Goal: Transaction & Acquisition: Purchase product/service

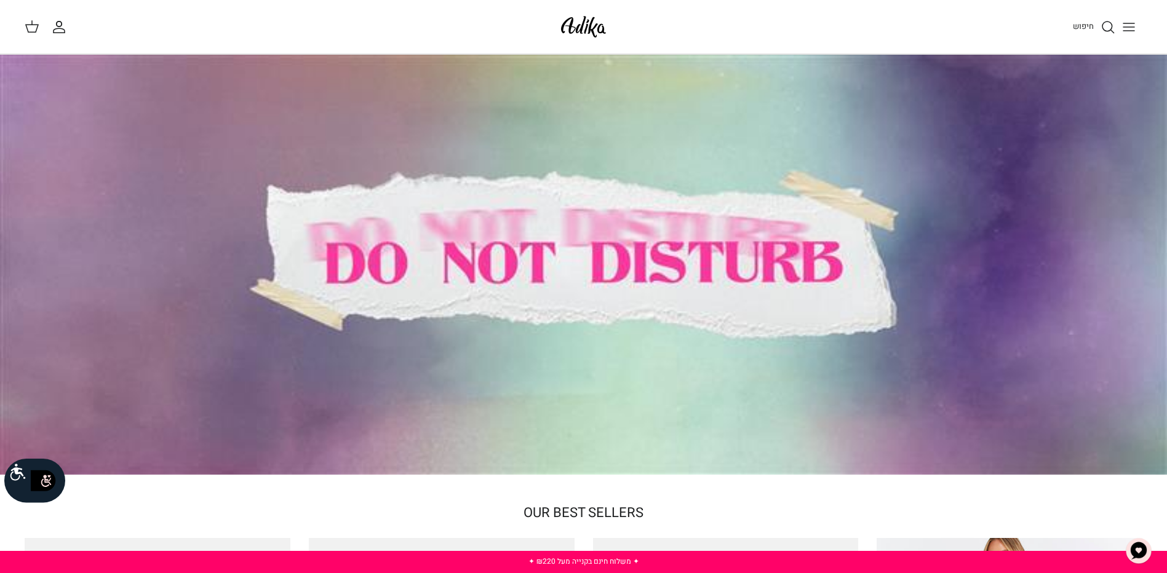
click at [1135, 22] on icon "Toggle menu" at bounding box center [1128, 27] width 15 height 15
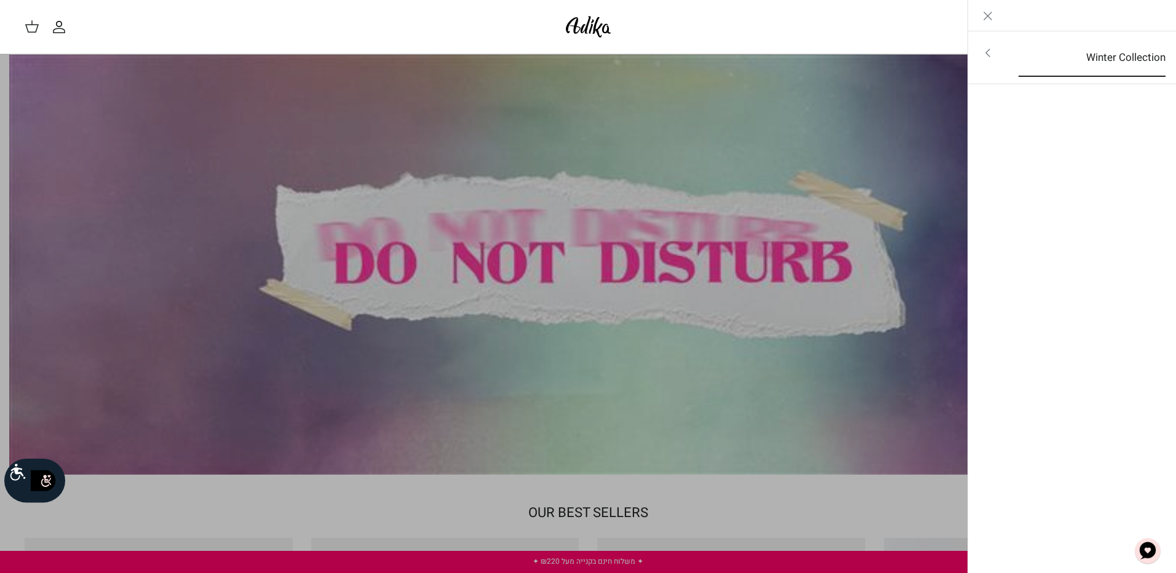
click at [1124, 58] on link "Winter Collection" at bounding box center [1092, 58] width 169 height 38
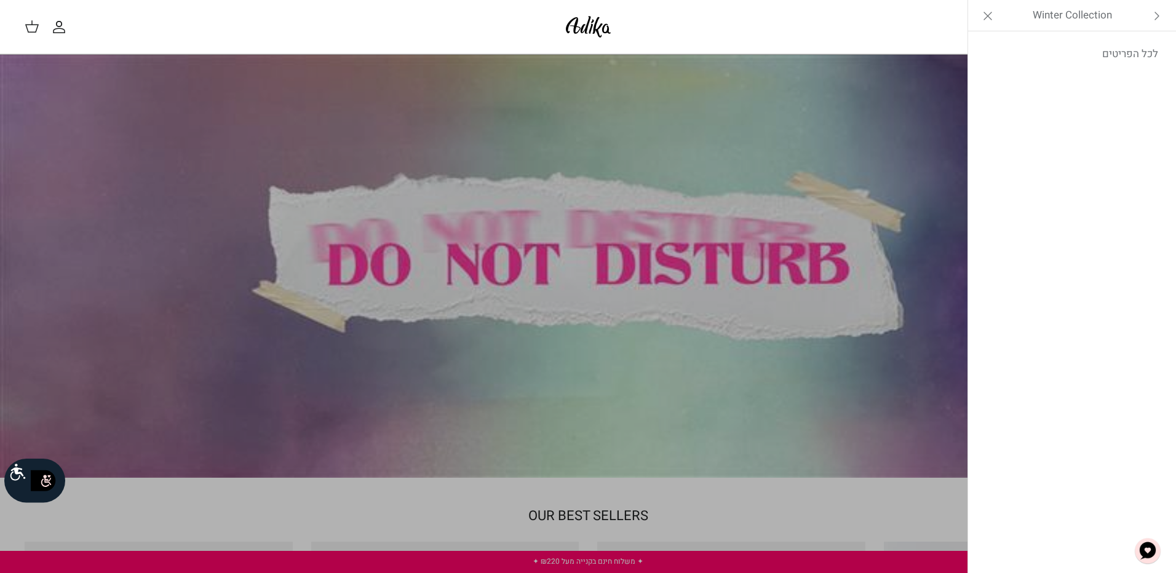
click at [1161, 11] on icon "Left" at bounding box center [1157, 16] width 15 height 15
click at [990, 12] on icon "Close" at bounding box center [987, 16] width 15 height 15
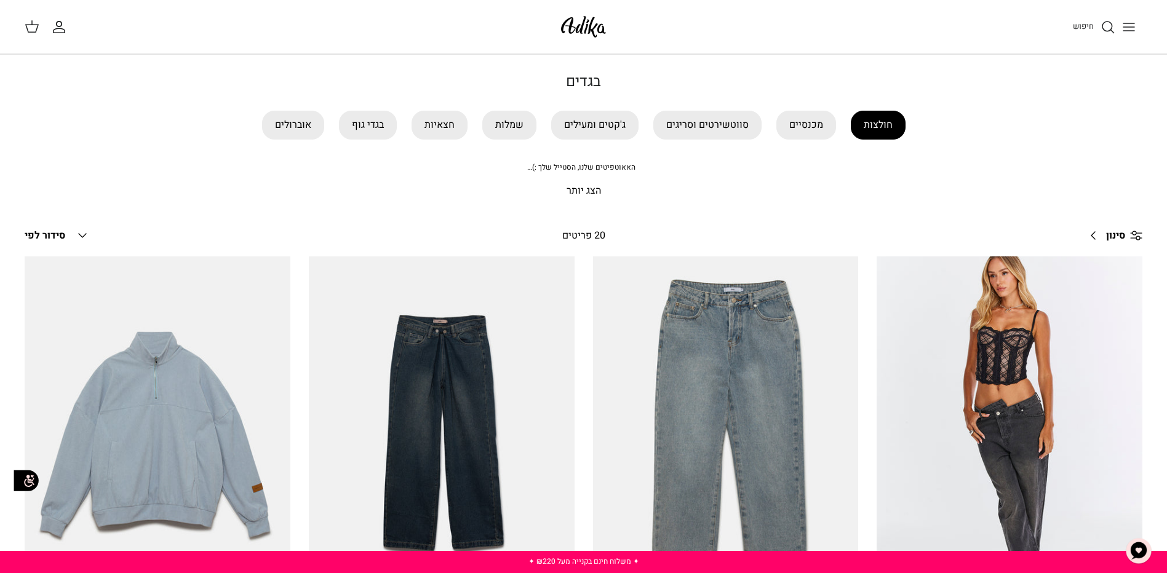
click at [867, 122] on link "חולצות" at bounding box center [878, 125] width 55 height 29
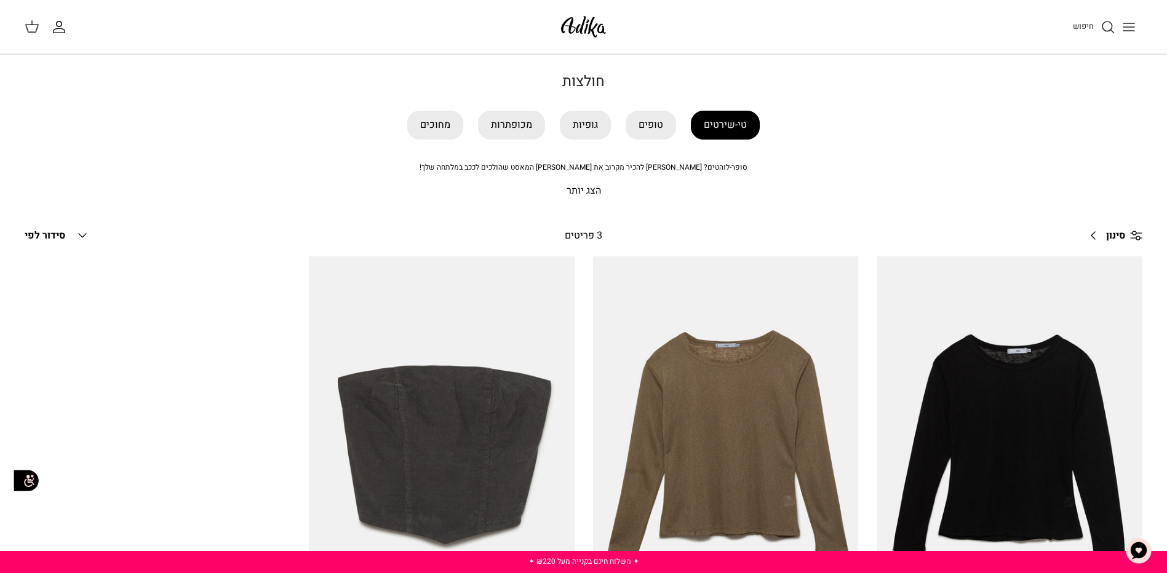
click at [731, 125] on link "טי-שירטים" at bounding box center [725, 125] width 69 height 29
